Goal: Communication & Community: Share content

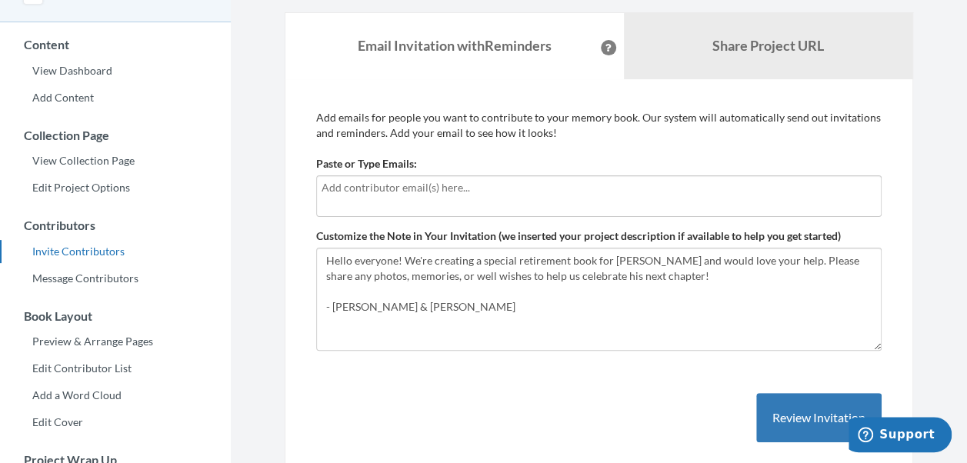
scroll to position [105, 0]
click at [517, 199] on div at bounding box center [599, 197] width 566 height 42
type input "[EMAIL_ADDRESS][PERSON_NAME][DOMAIN_NAME]"
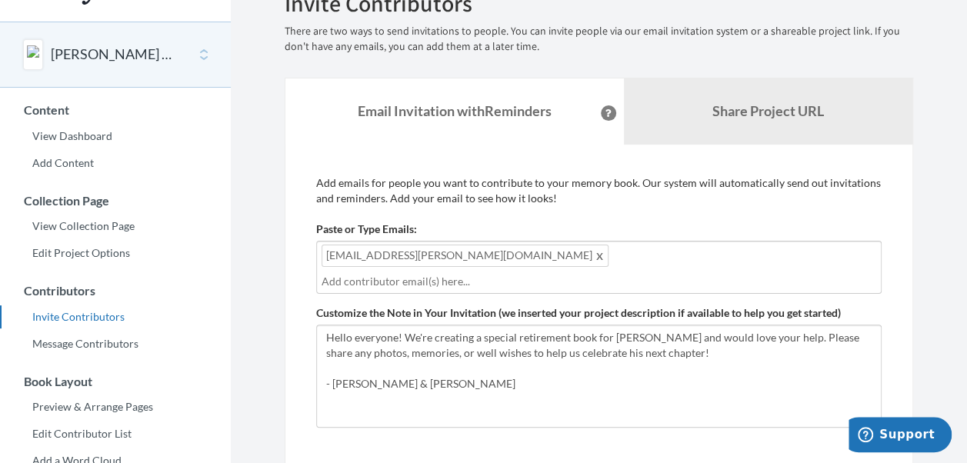
scroll to position [39, 0]
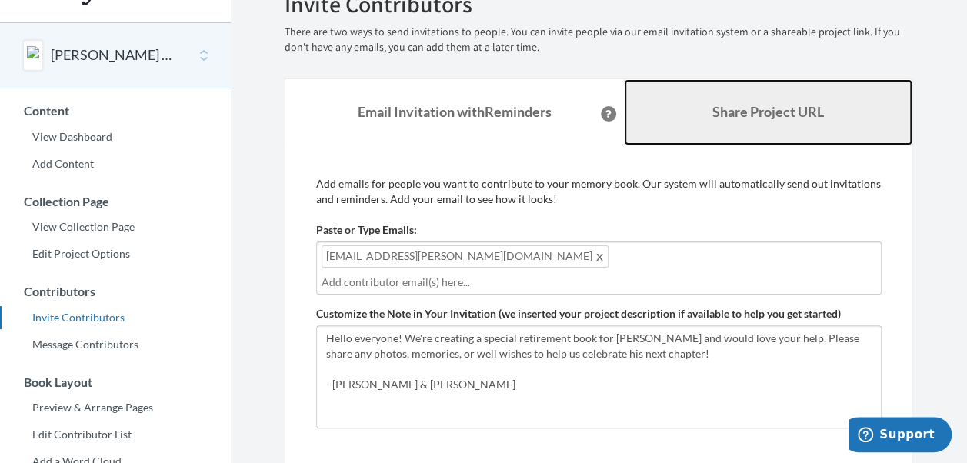
click at [730, 119] on b "Share Project URL" at bounding box center [769, 111] width 112 height 17
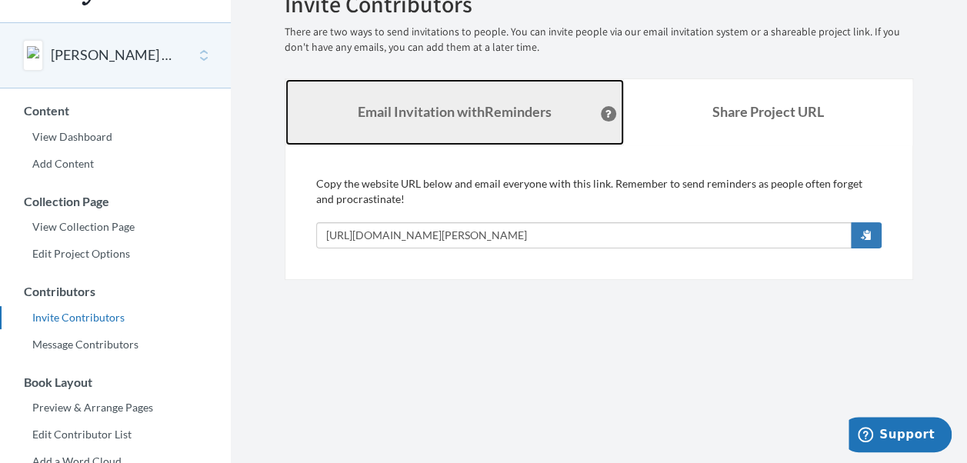
click at [452, 117] on strong "Email Invitation with Reminders" at bounding box center [455, 111] width 194 height 17
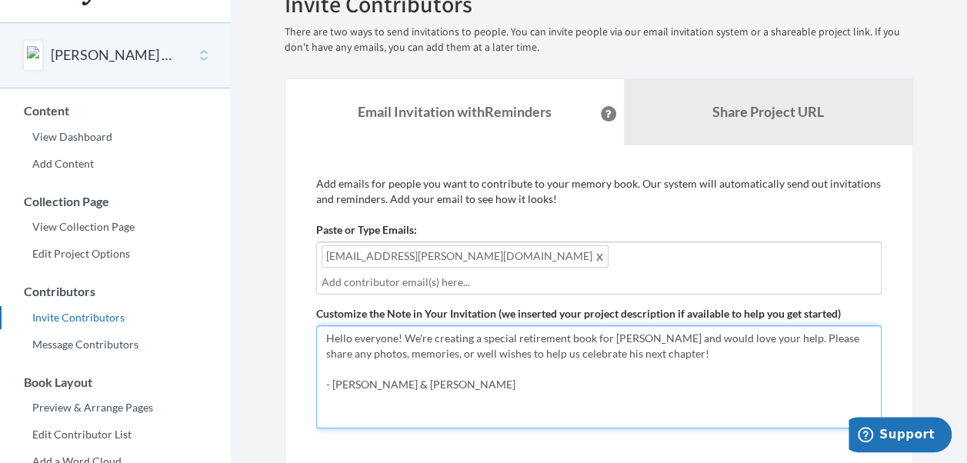
click at [374, 363] on textarea "Hello everyone! We're creating a special retirement book for [PERSON_NAME] and …" at bounding box center [599, 377] width 566 height 103
click at [378, 366] on textarea "Hello everyone! We're creating a special retirement book for [PERSON_NAME] and …" at bounding box center [599, 377] width 566 height 103
click at [457, 367] on textarea "Hello everyone! We're creating a special retirement book for [PERSON_NAME] and …" at bounding box center [599, 377] width 566 height 103
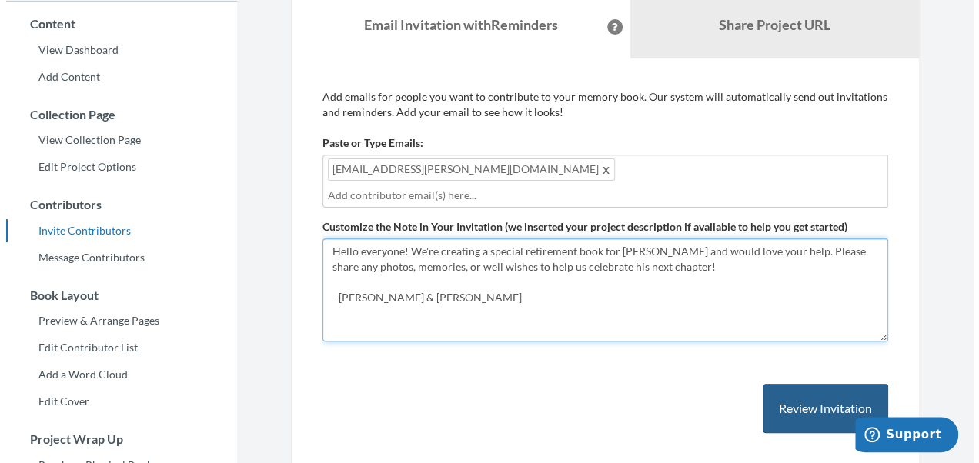
scroll to position [132, 0]
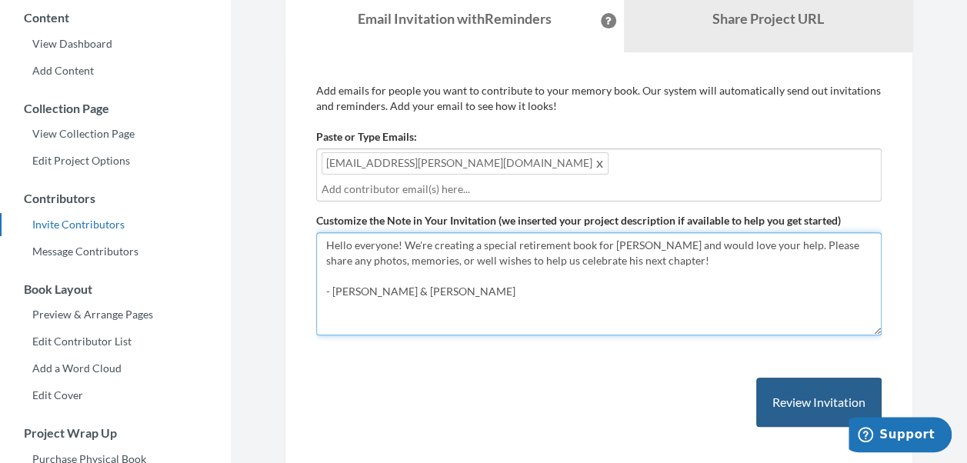
type textarea "Hello everyone! We're creating a special retirement book for [PERSON_NAME] and …"
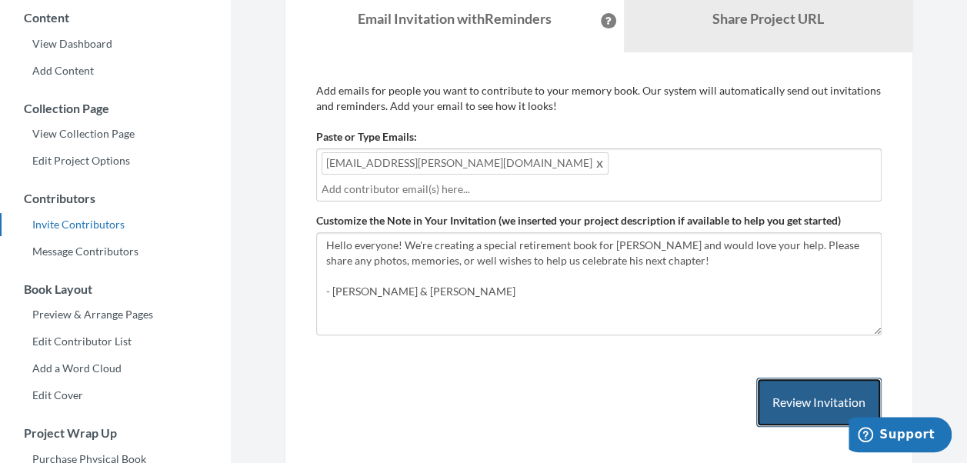
click at [816, 378] on button "Review Invitation" at bounding box center [818, 403] width 125 height 50
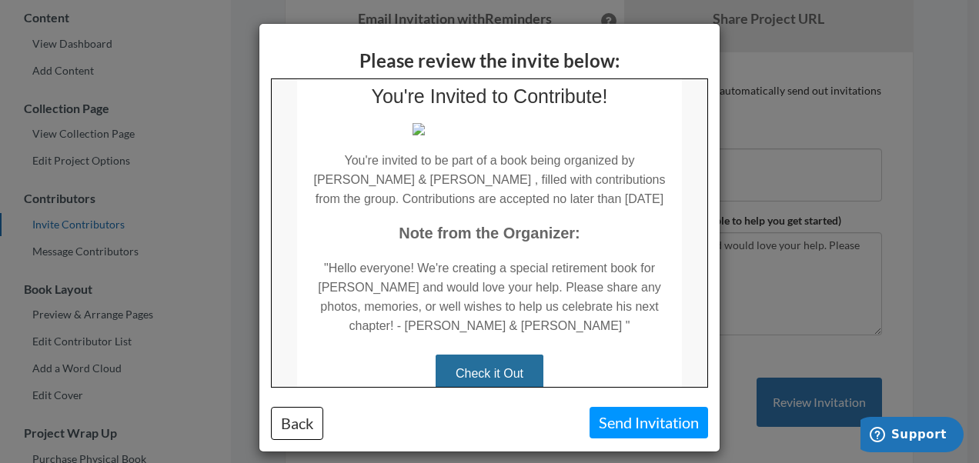
scroll to position [51, 0]
click at [660, 422] on button "Send Invitation" at bounding box center [648, 423] width 119 height 32
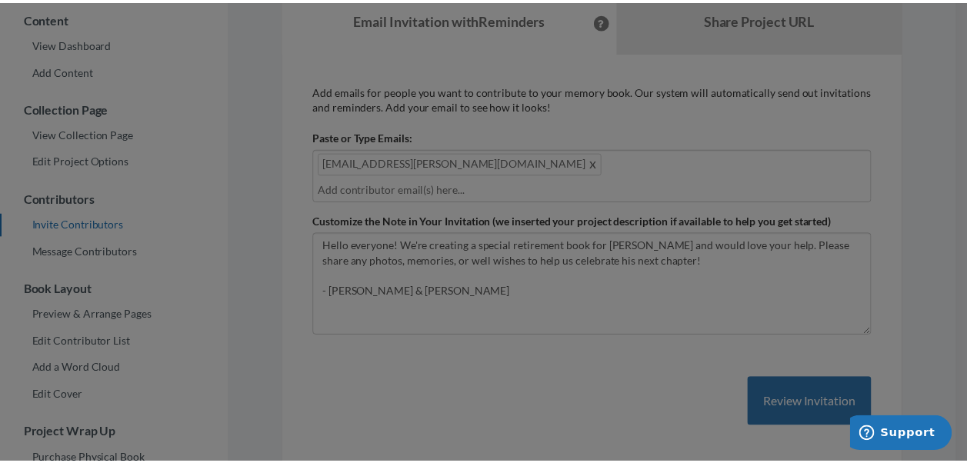
scroll to position [0, 0]
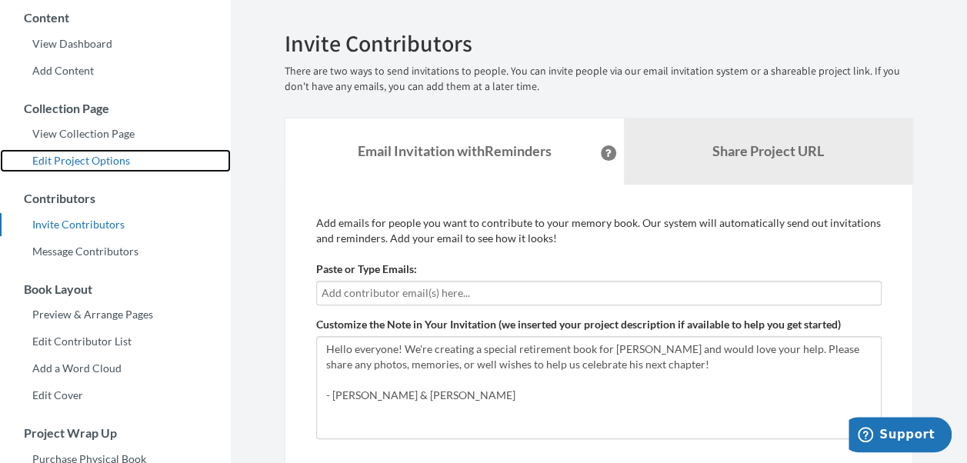
click at [77, 169] on link "Edit Project Options" at bounding box center [115, 160] width 231 height 23
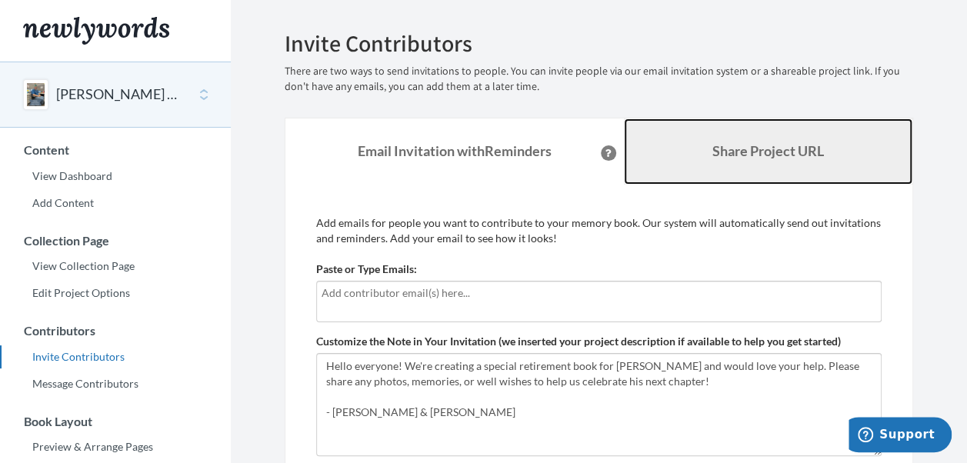
click at [722, 162] on link "Share Project URL" at bounding box center [768, 152] width 289 height 66
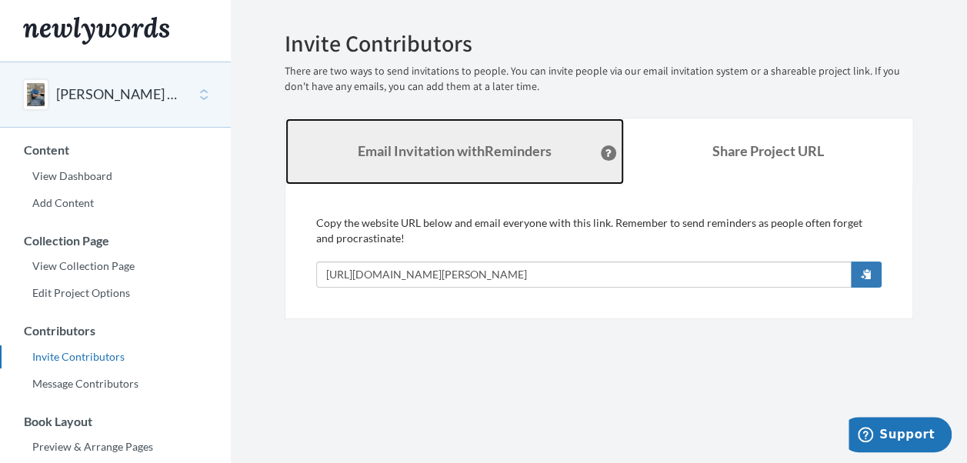
click at [507, 162] on link "Email Invitation with Reminders" at bounding box center [454, 152] width 339 height 66
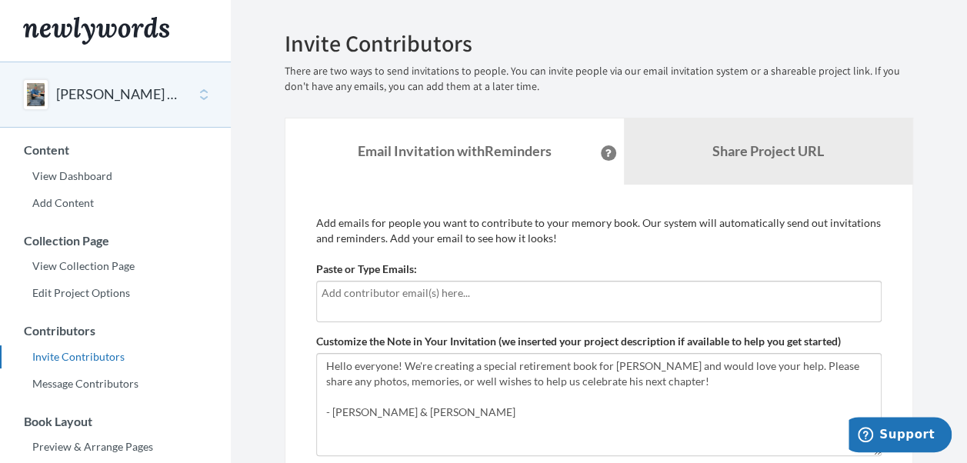
click at [641, 51] on h2 "Invite Contributors" at bounding box center [599, 43] width 629 height 25
